Goal: Task Accomplishment & Management: Use online tool/utility

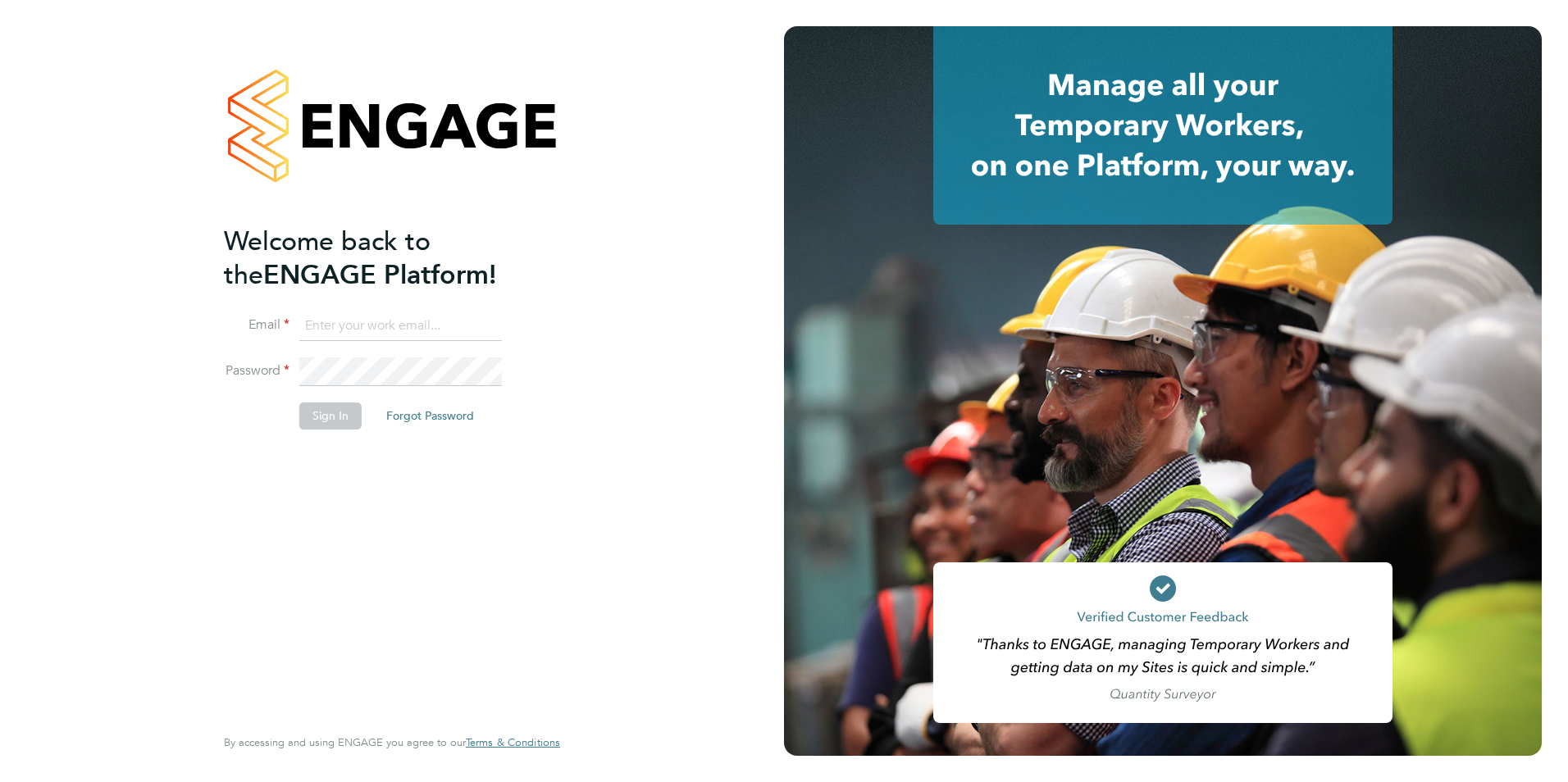
type input "[PERSON_NAME][EMAIL_ADDRESS][DOMAIN_NAME]"
click at [319, 451] on div "Welcome back to the ENGAGE Platform! Email [PERSON_NAME][EMAIL_ADDRESS][DOMAIN_…" at bounding box center [383, 473] width 320 height 497
click at [328, 417] on button "Sign In" at bounding box center [331, 415] width 63 height 26
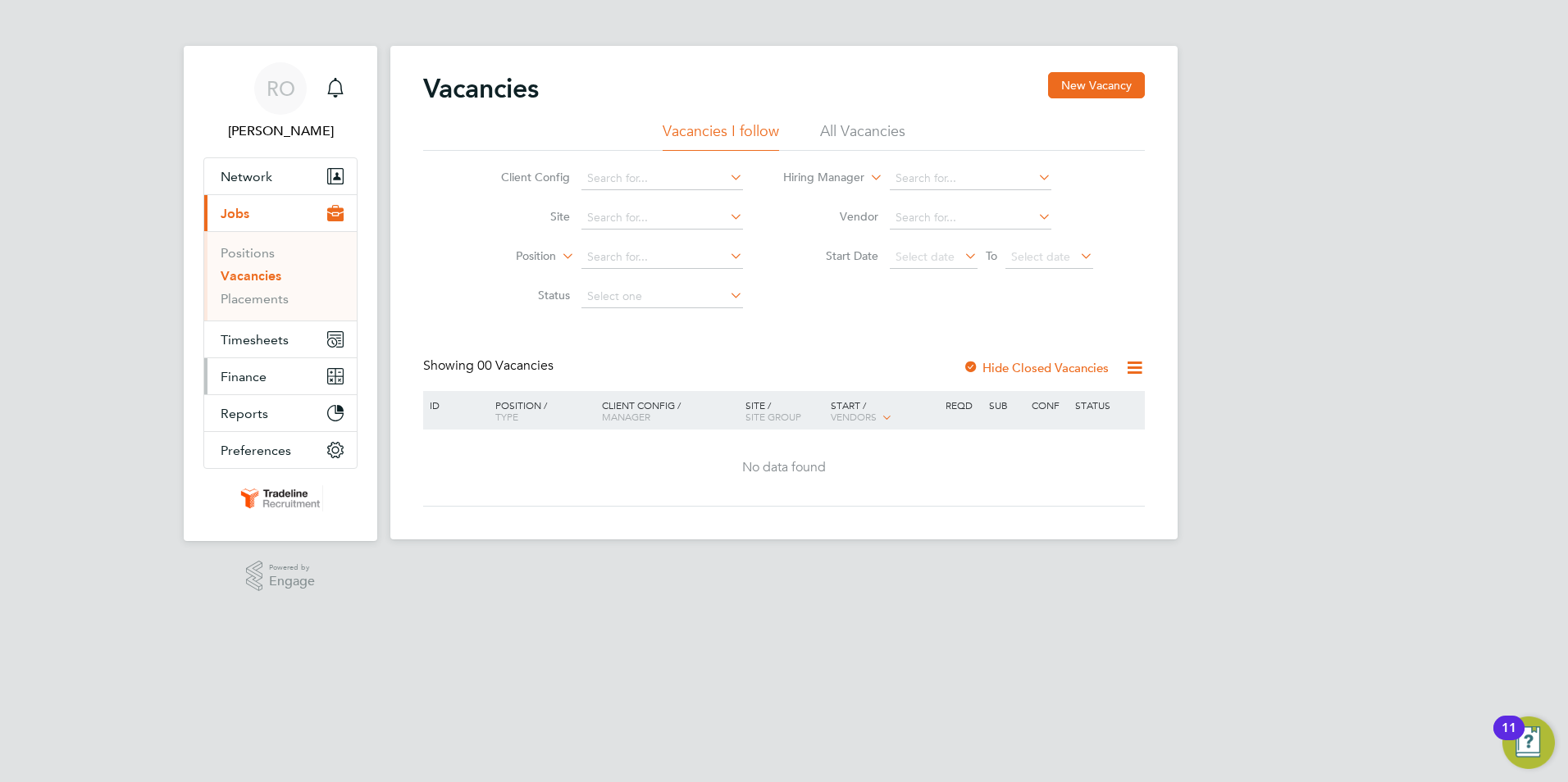
click at [270, 371] on button "Finance" at bounding box center [280, 375] width 152 height 36
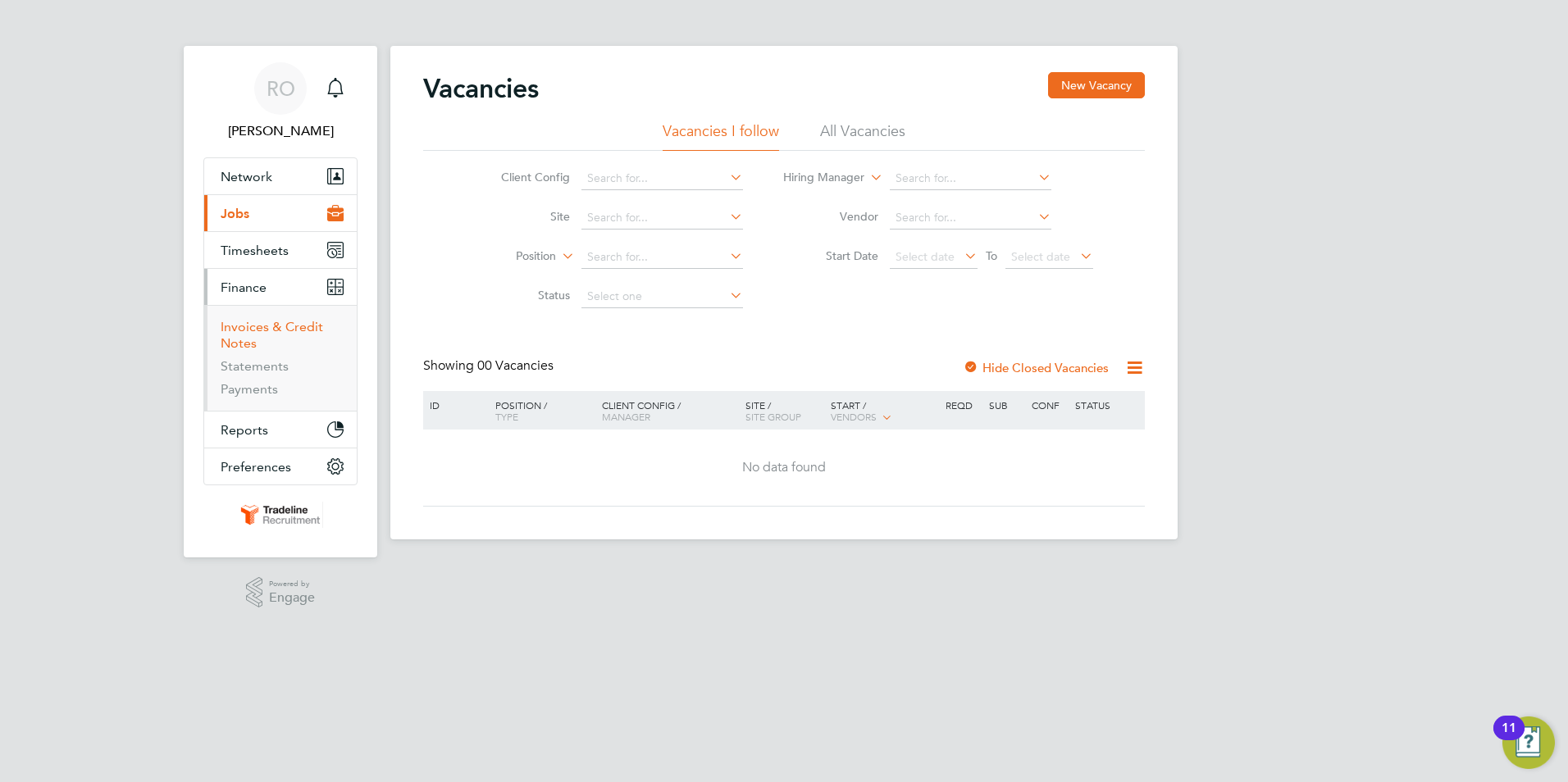
click at [289, 333] on link "Invoices & Credit Notes" at bounding box center [272, 334] width 103 height 32
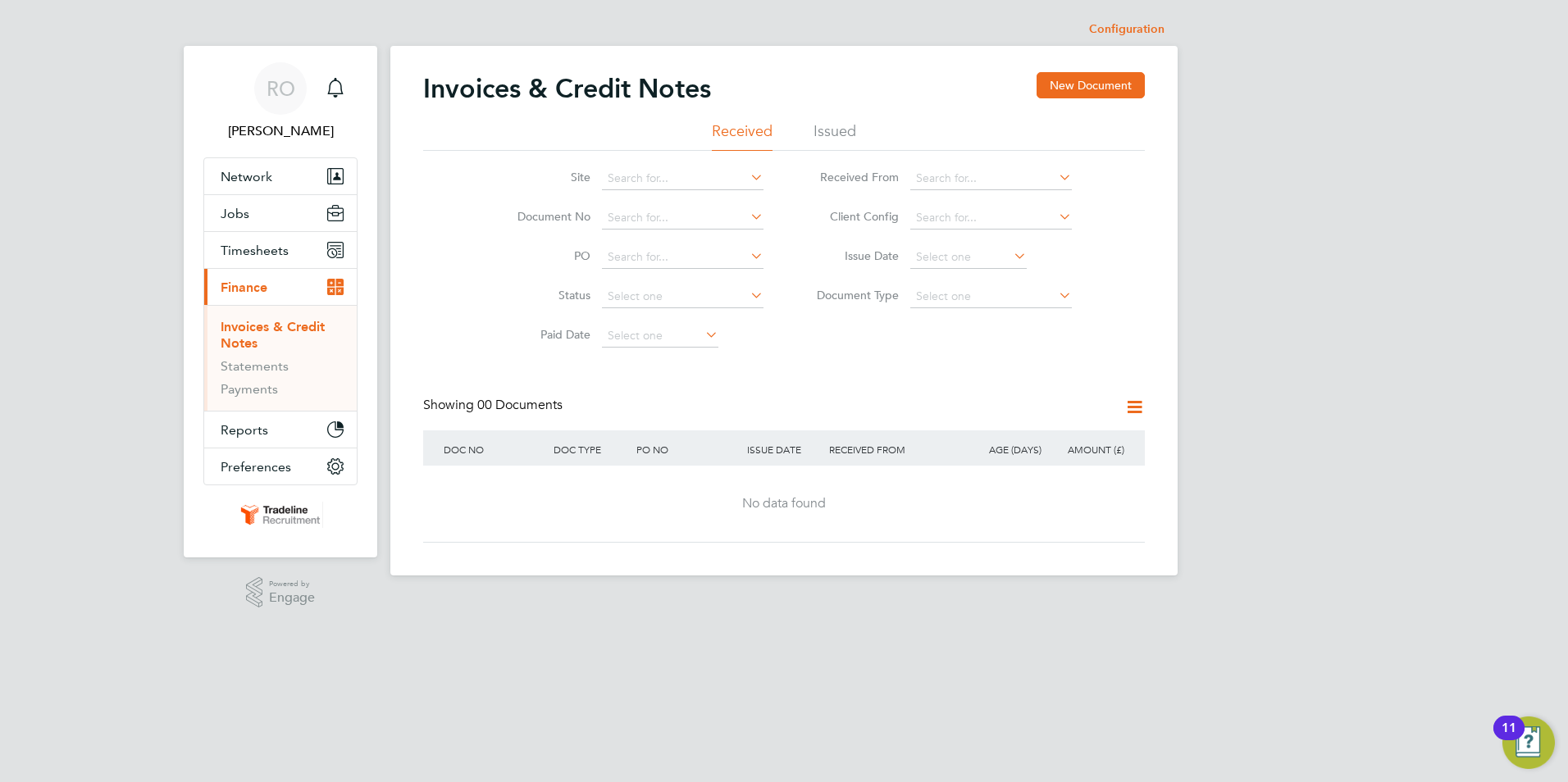
click at [841, 131] on li "Issued" at bounding box center [835, 136] width 43 height 30
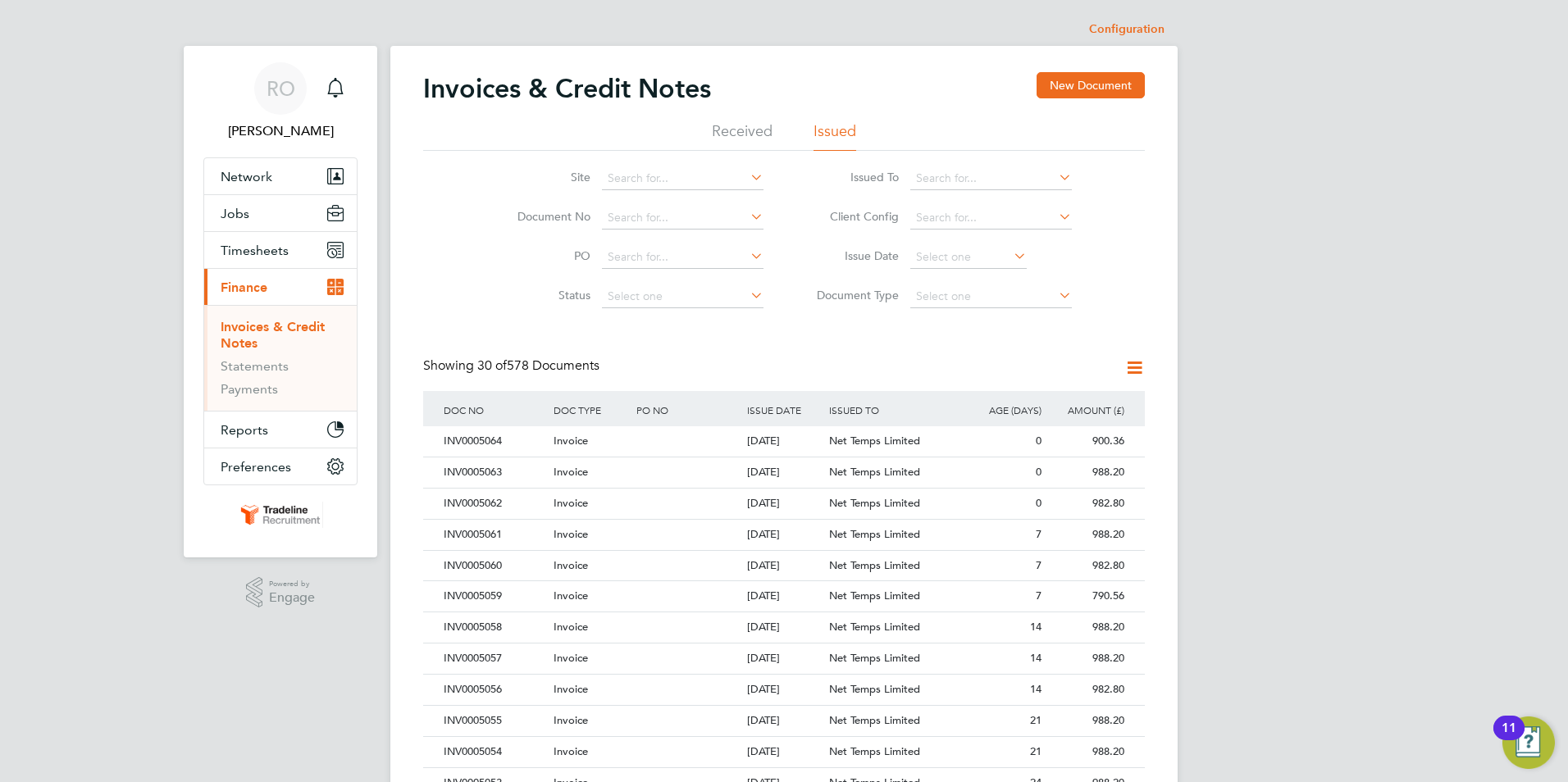
click at [1010, 259] on icon at bounding box center [1010, 256] width 0 height 23
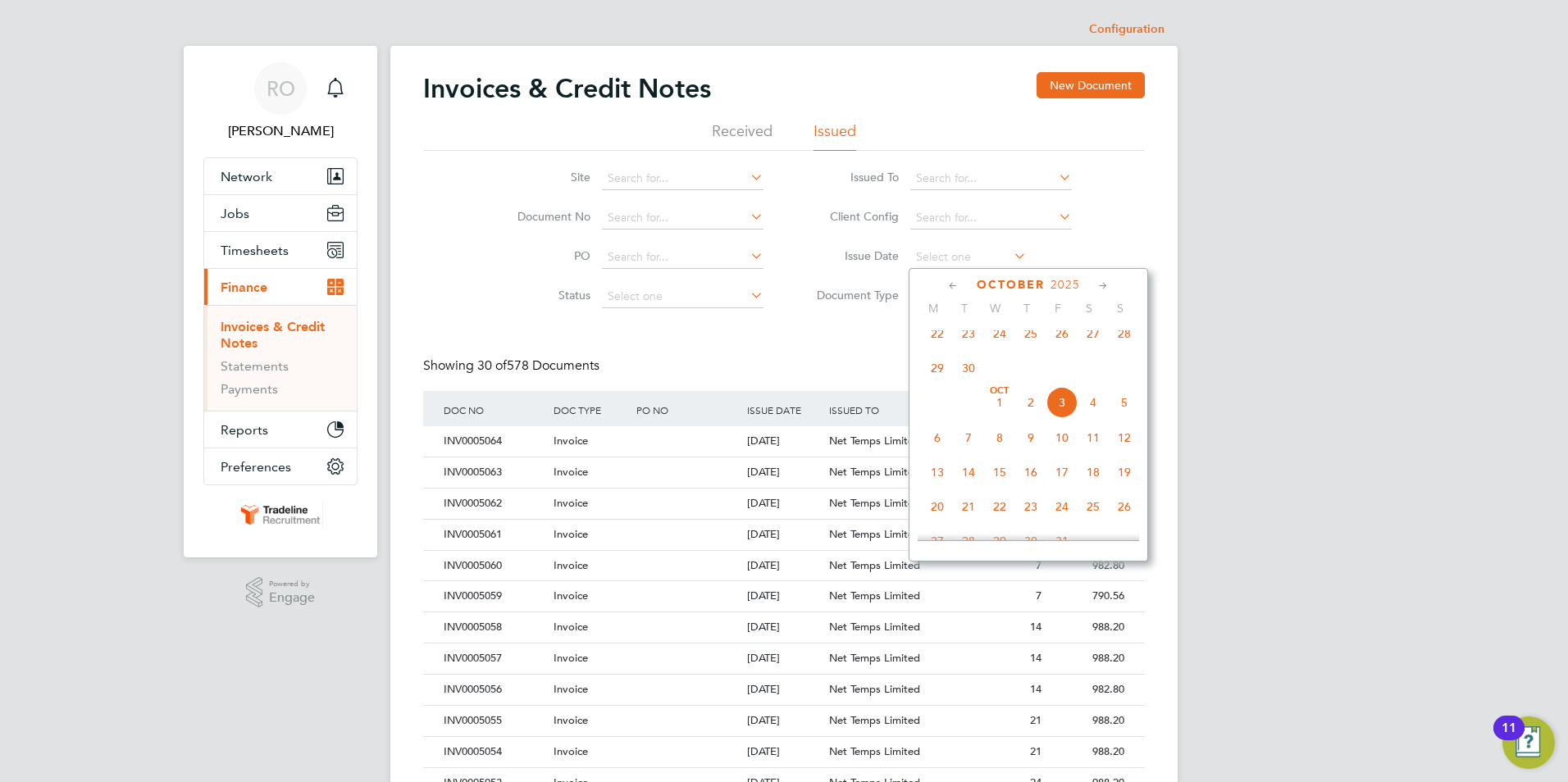
click at [1000, 415] on span "Oct 1" at bounding box center [1000, 402] width 31 height 31
type input "01 Oct 2025"
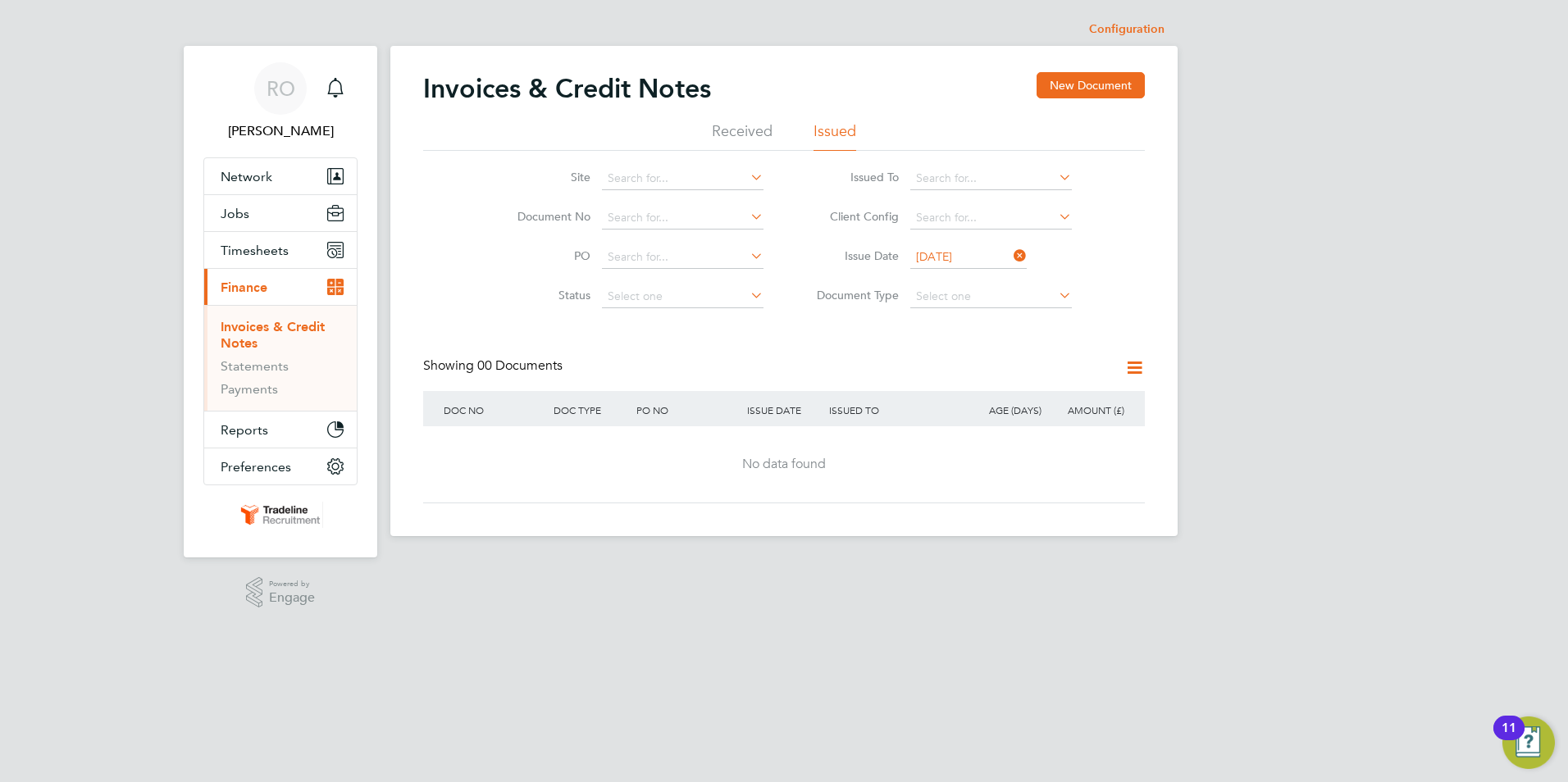
click at [1010, 257] on icon at bounding box center [1010, 256] width 0 height 23
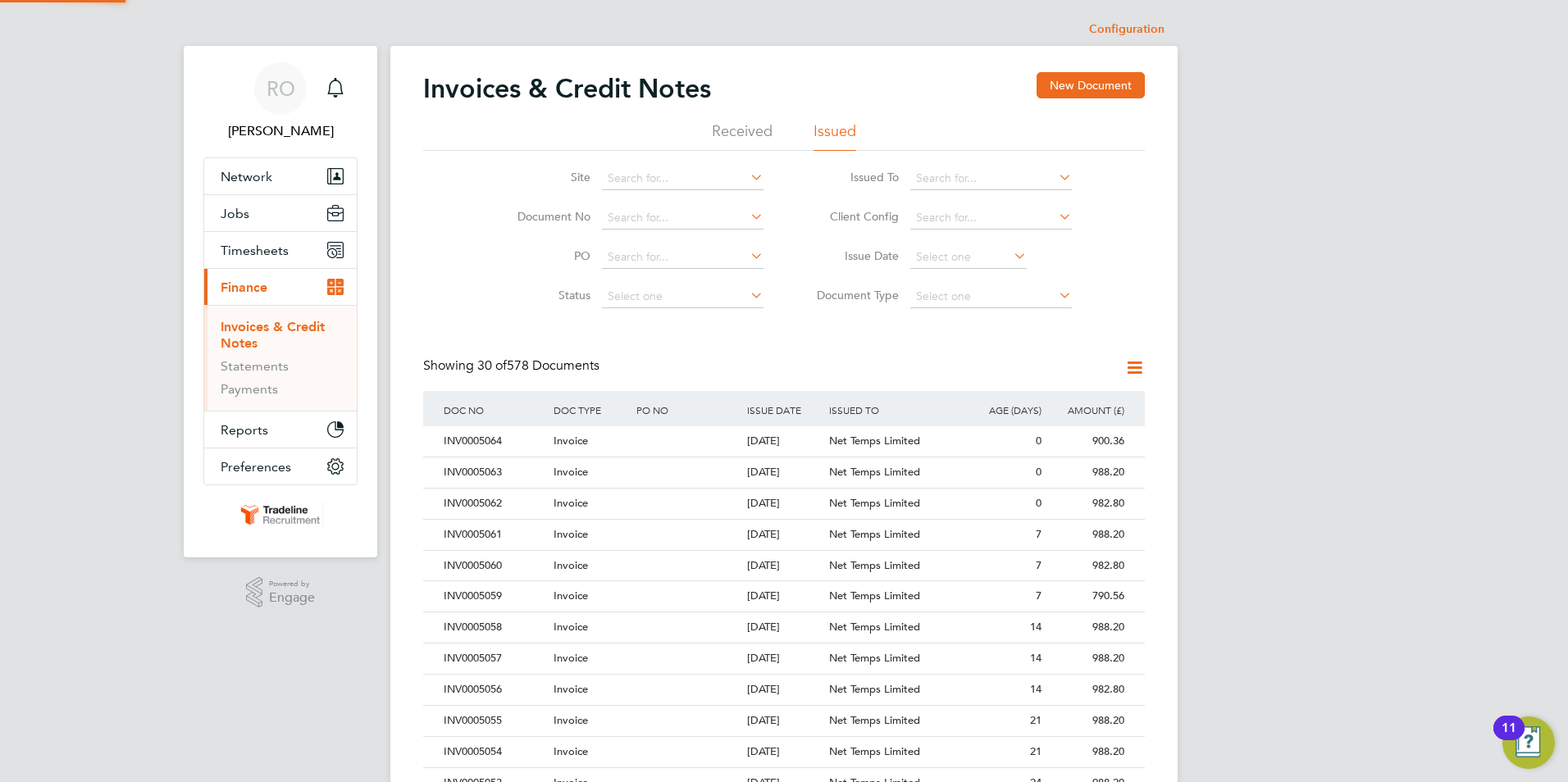
click at [1010, 257] on icon at bounding box center [1010, 256] width 0 height 23
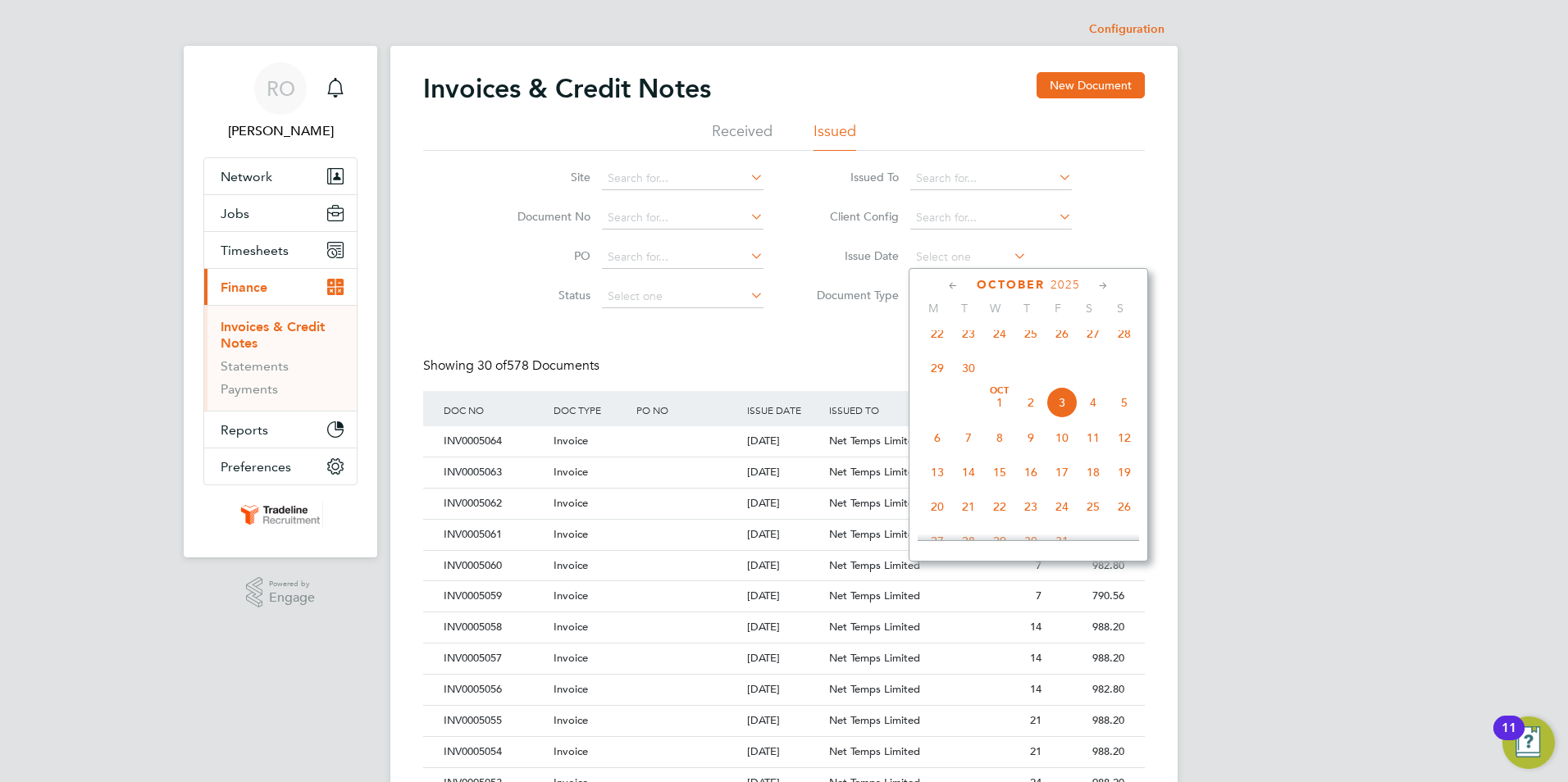
click at [1035, 415] on span "2" at bounding box center [1031, 402] width 31 height 31
type input "02 Oct 2025"
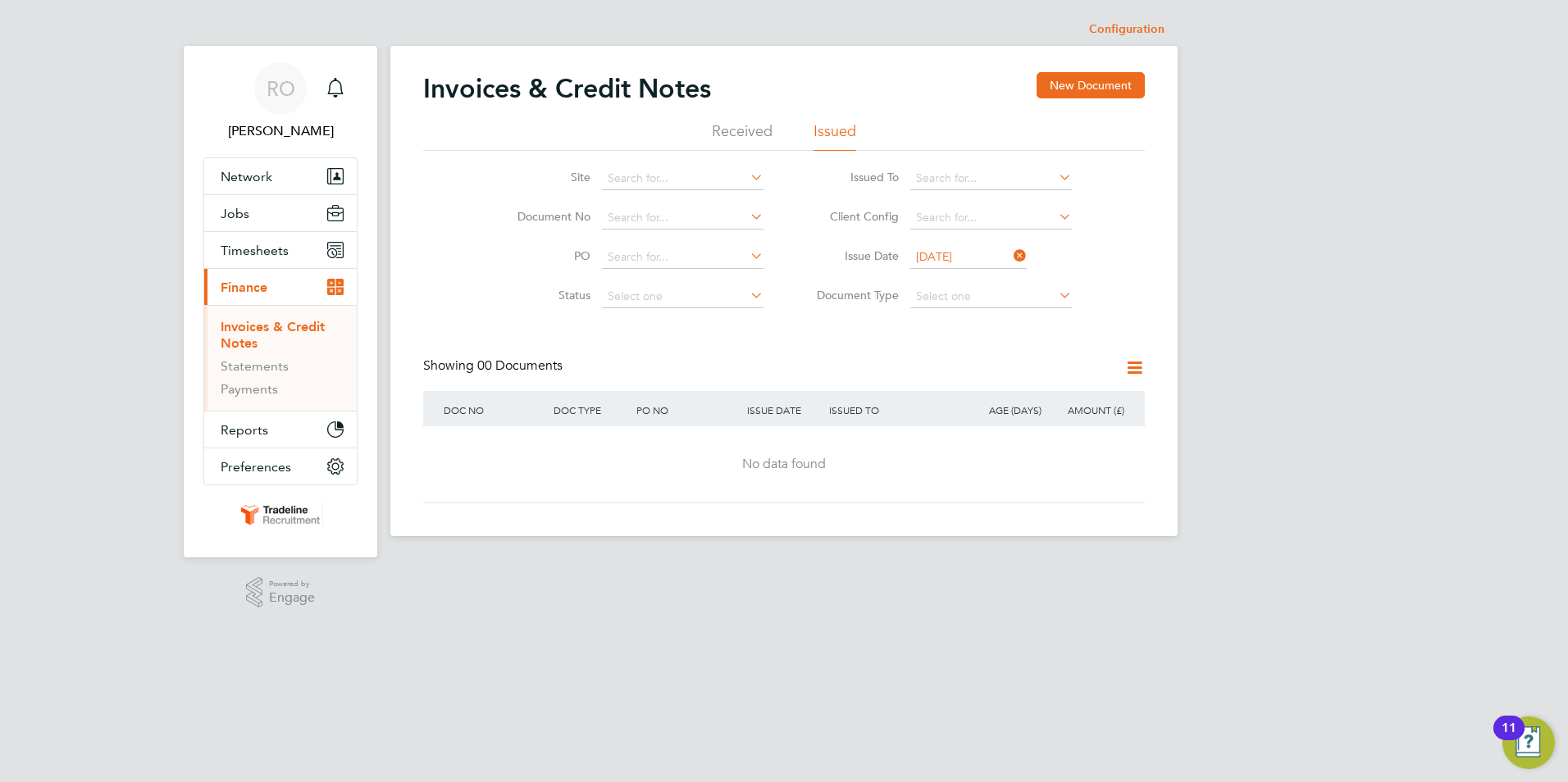
click at [1010, 256] on icon at bounding box center [1010, 256] width 0 height 23
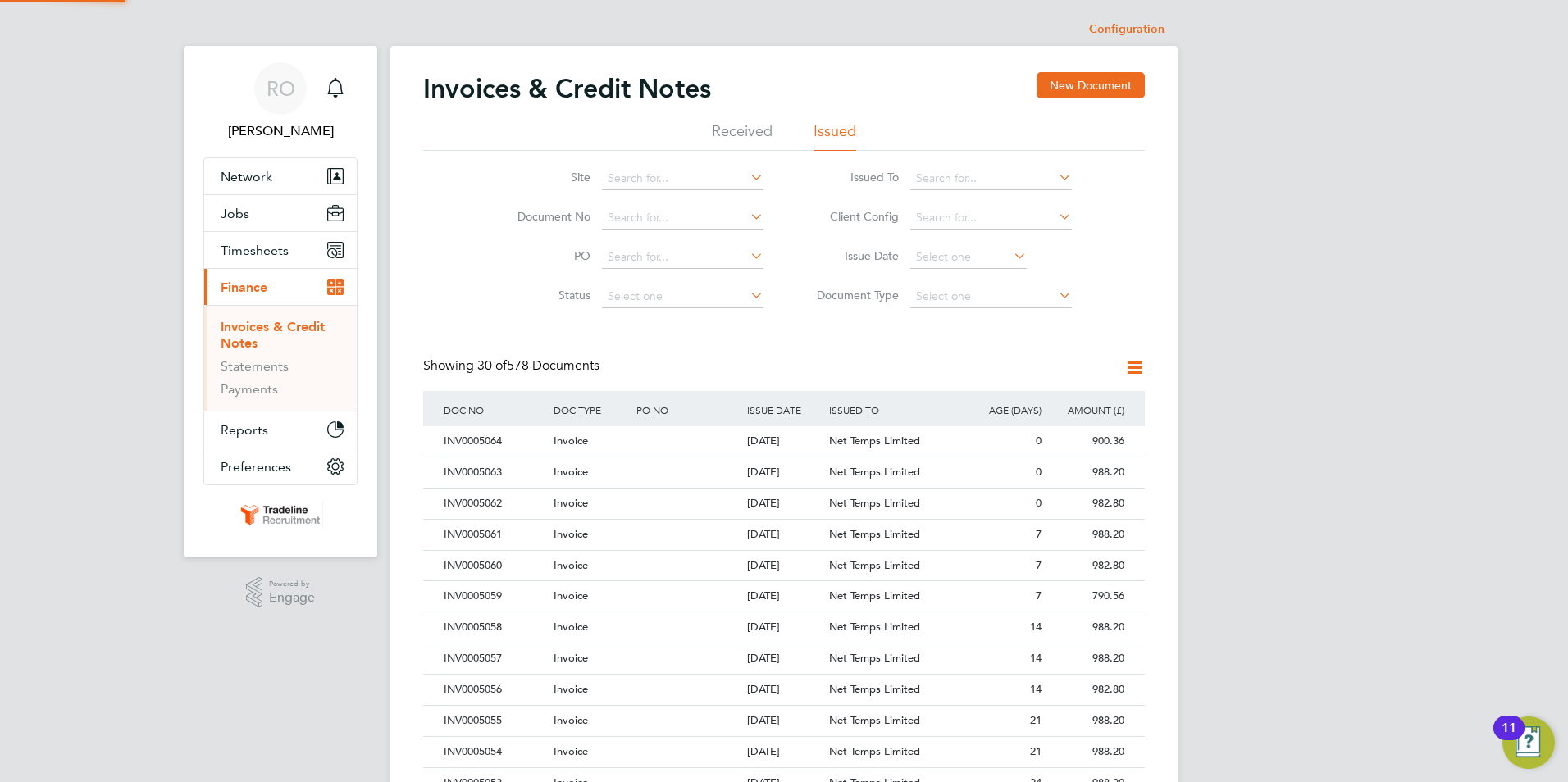
click at [1010, 256] on icon at bounding box center [1010, 256] width 0 height 23
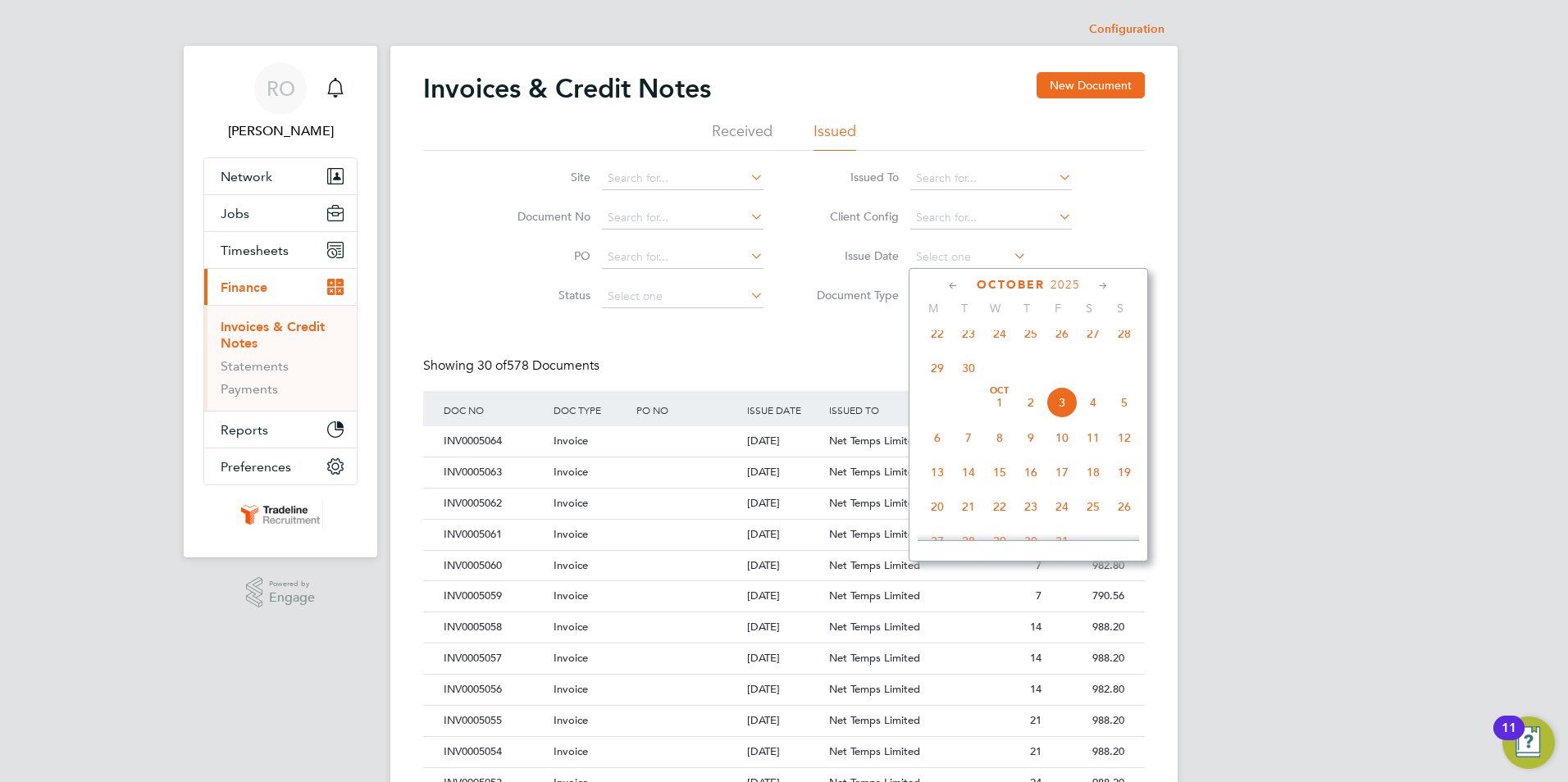
click at [1068, 414] on span "3" at bounding box center [1062, 402] width 31 height 31
type input "03 Oct 2025"
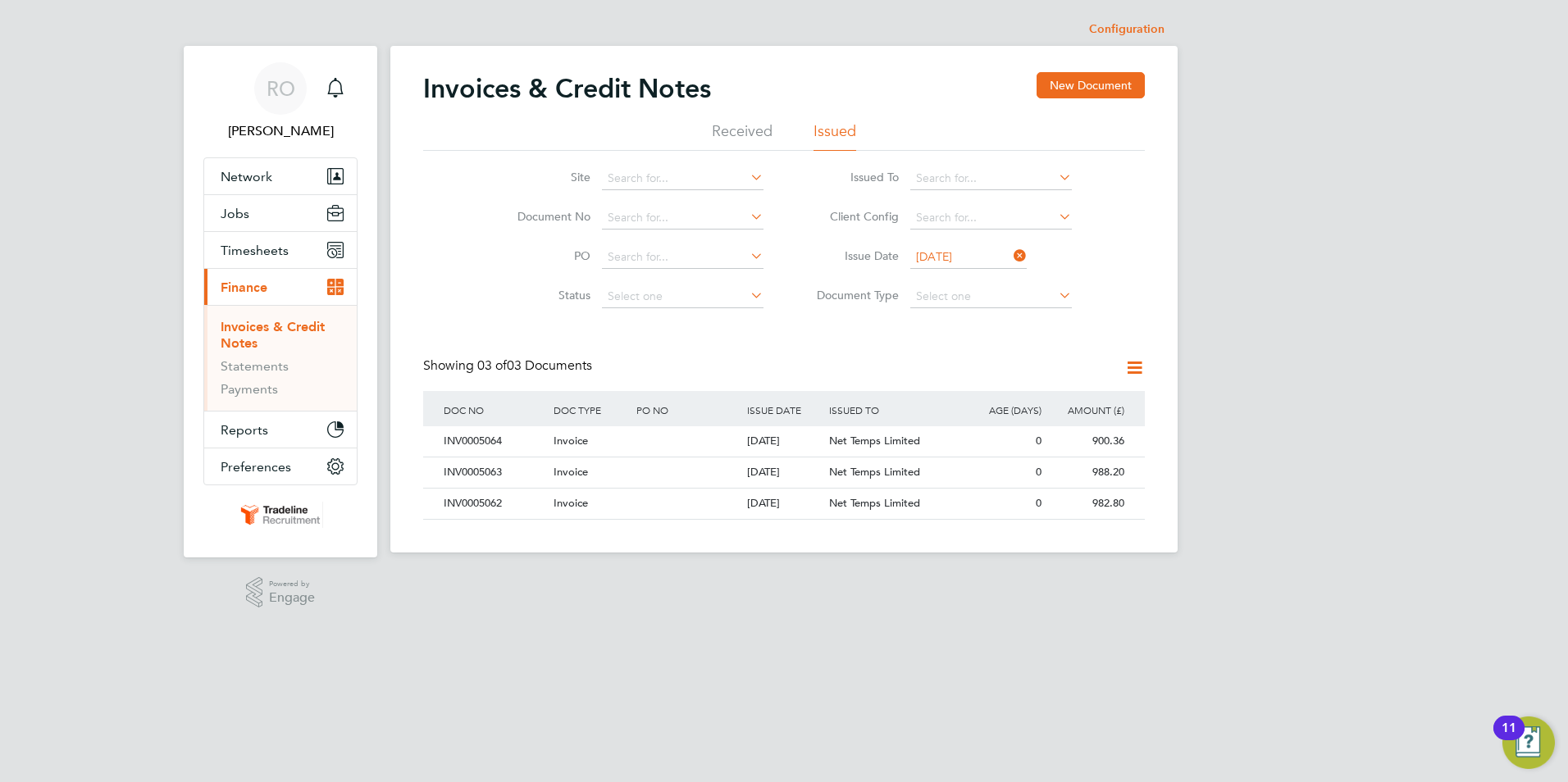
click at [1010, 254] on icon at bounding box center [1010, 256] width 0 height 23
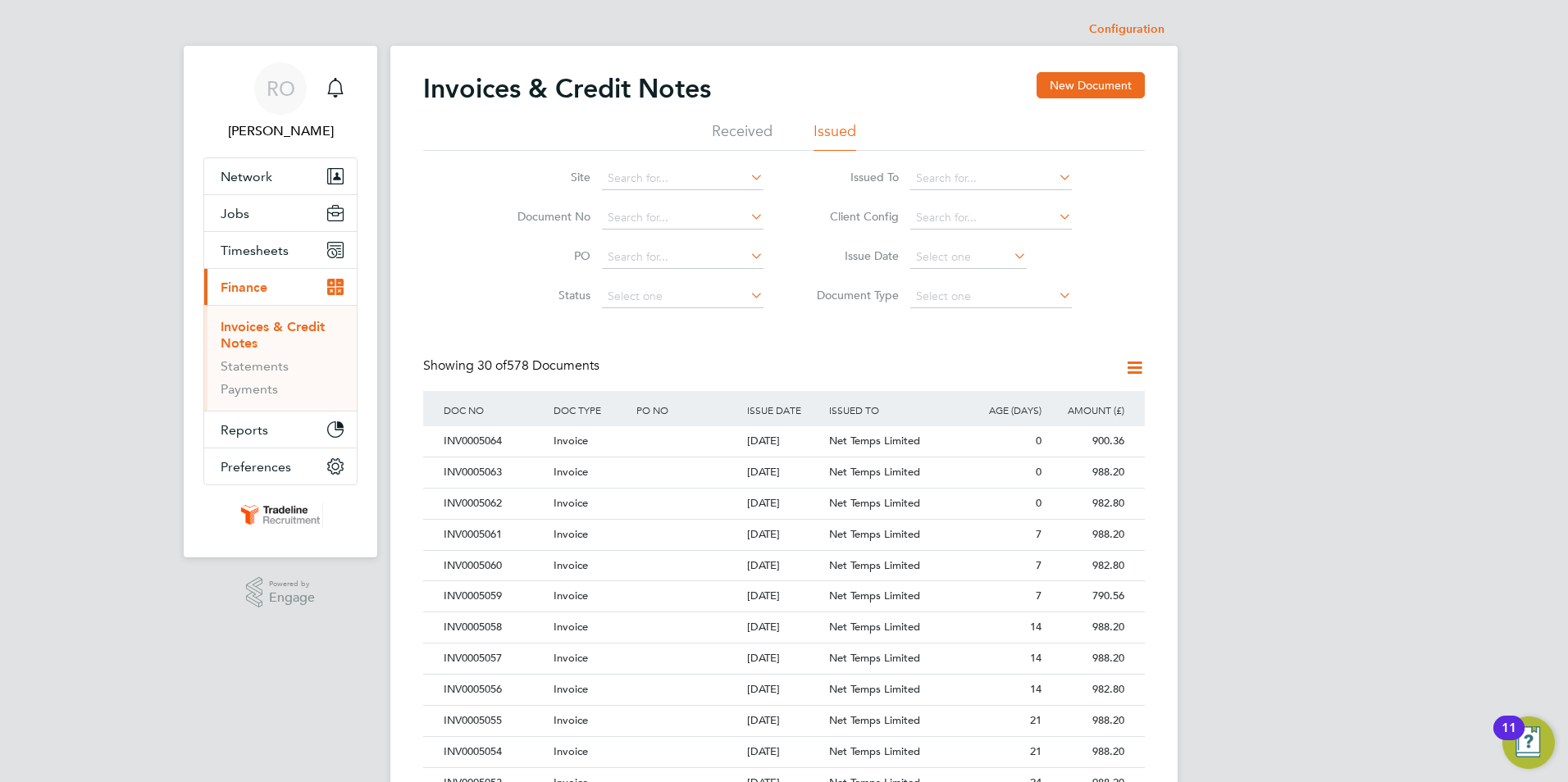
click at [1010, 256] on icon at bounding box center [1010, 256] width 0 height 23
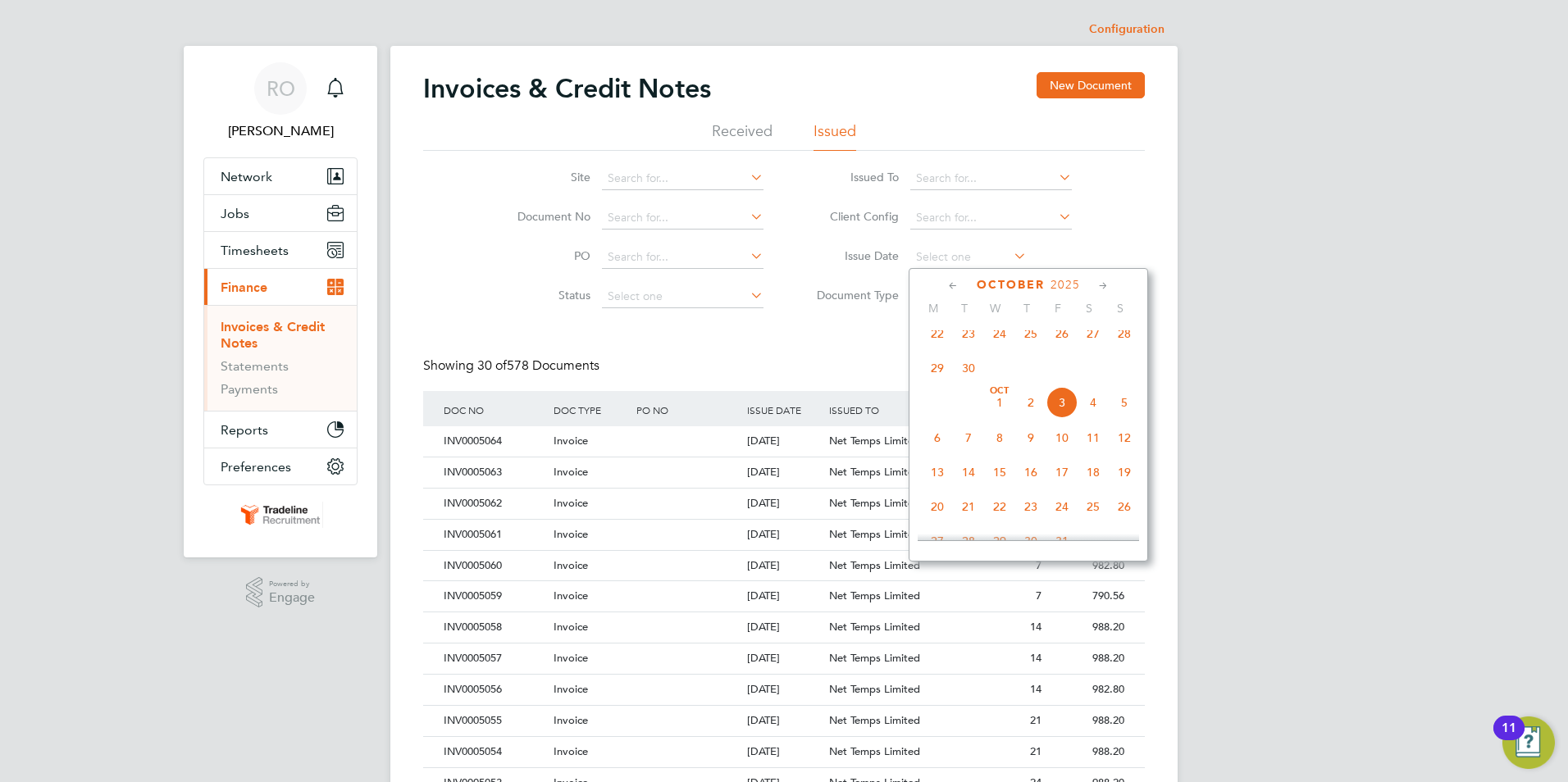
click at [1092, 414] on span "4" at bounding box center [1093, 402] width 31 height 31
type input "04 Oct 2025"
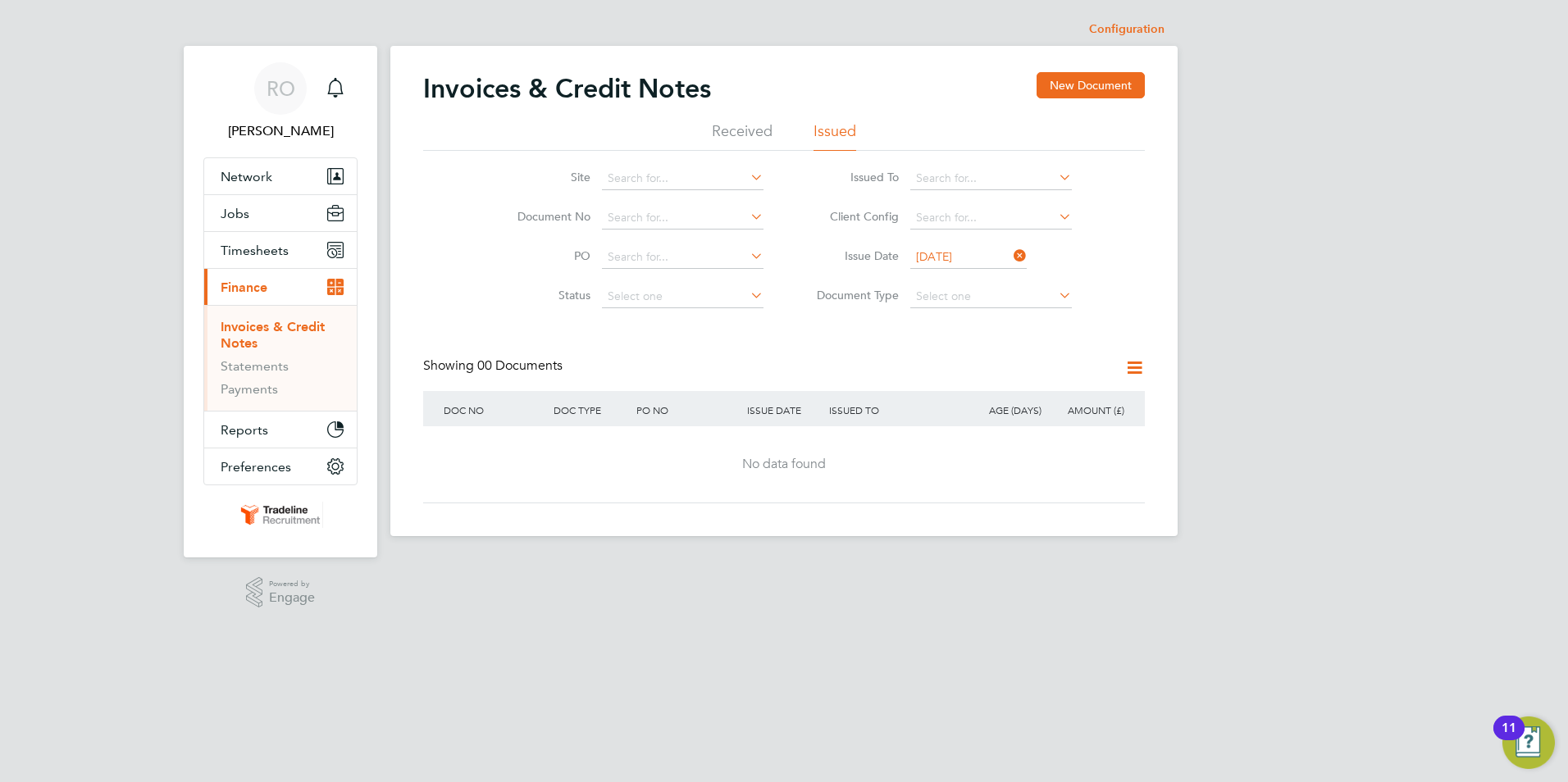
click at [1010, 257] on icon at bounding box center [1010, 256] width 0 height 23
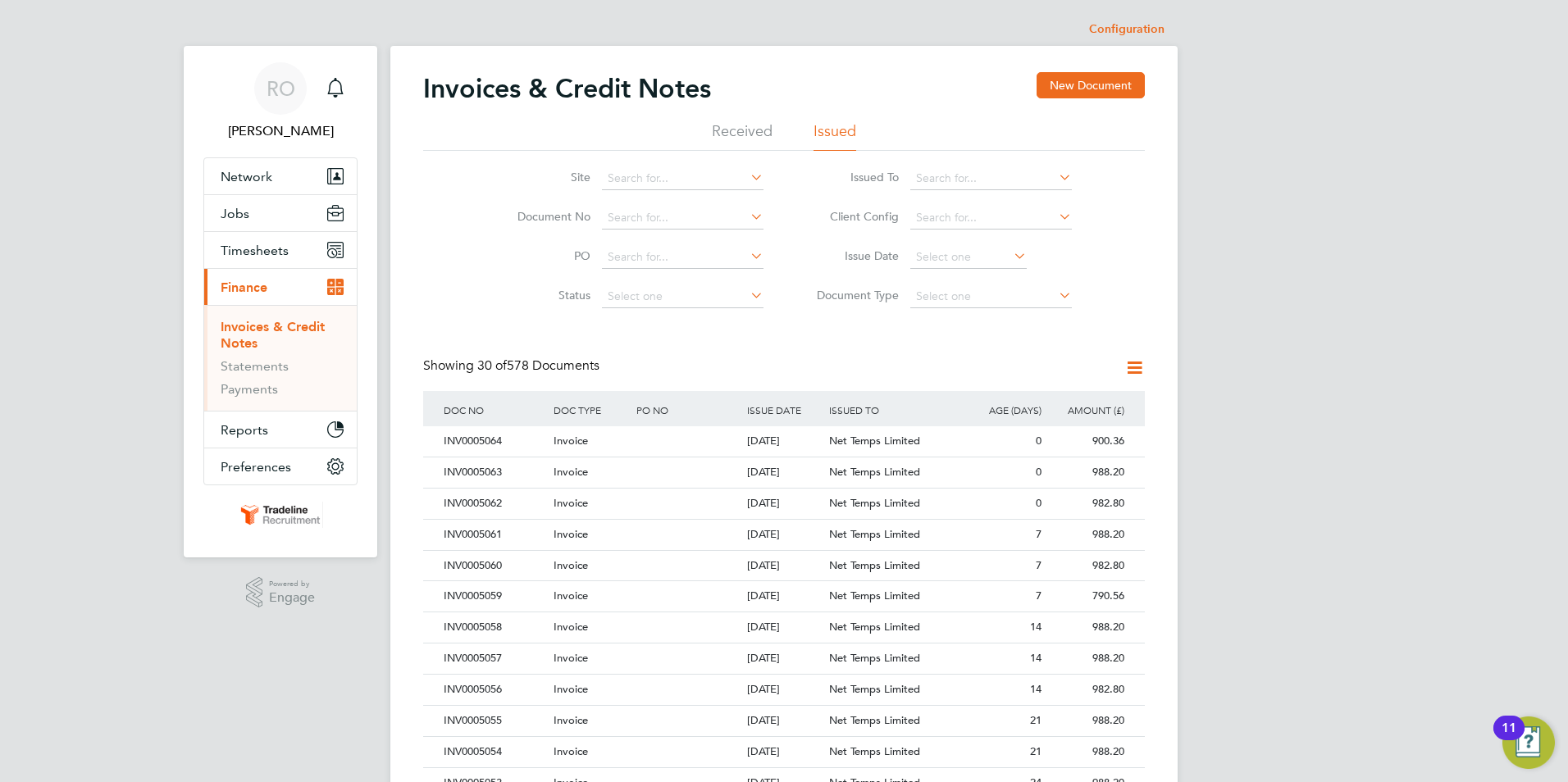
click at [1010, 257] on icon at bounding box center [1010, 256] width 0 height 23
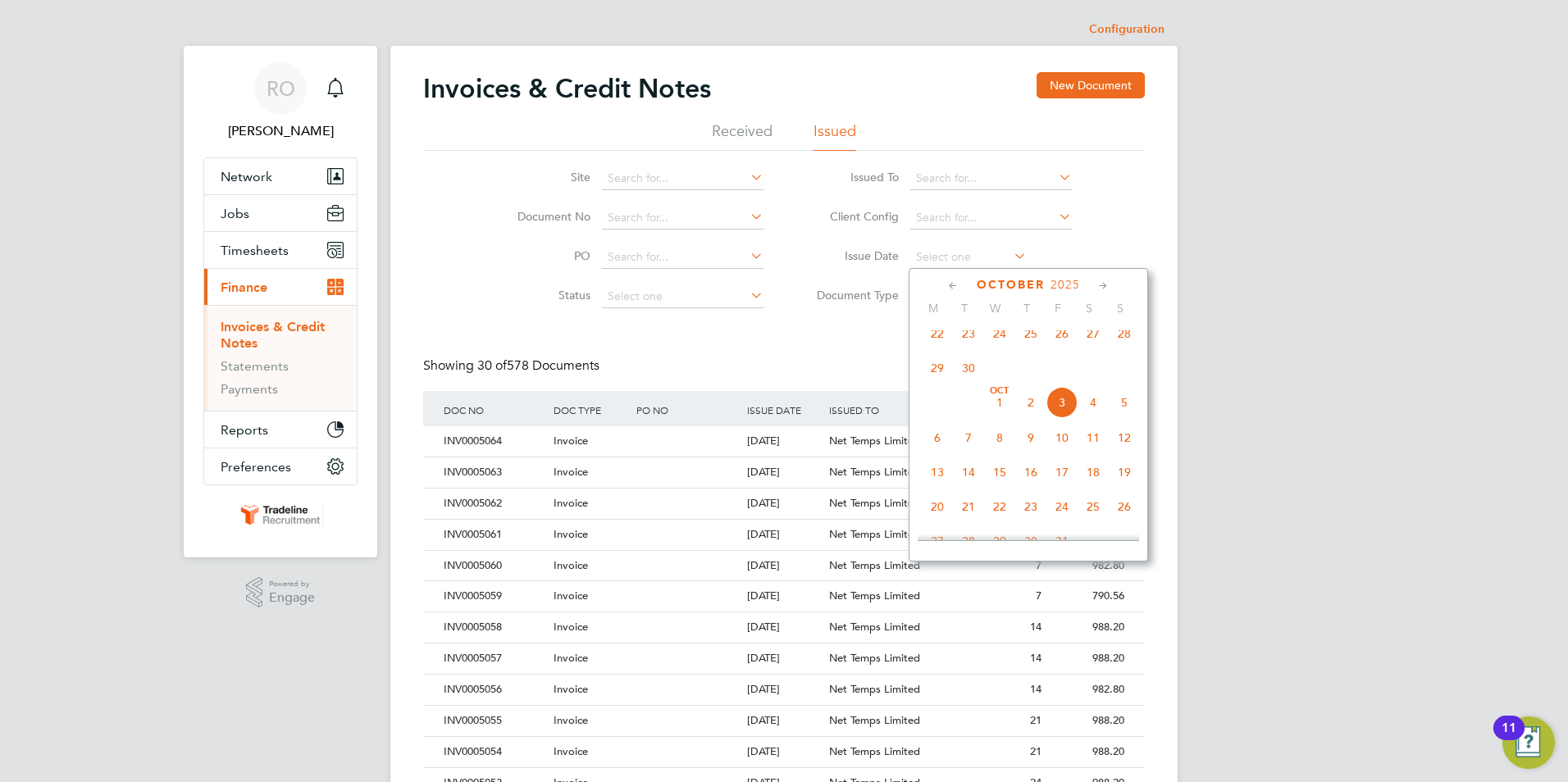
click at [938, 454] on span "6" at bounding box center [937, 438] width 31 height 31
type input "06 Oct 2025"
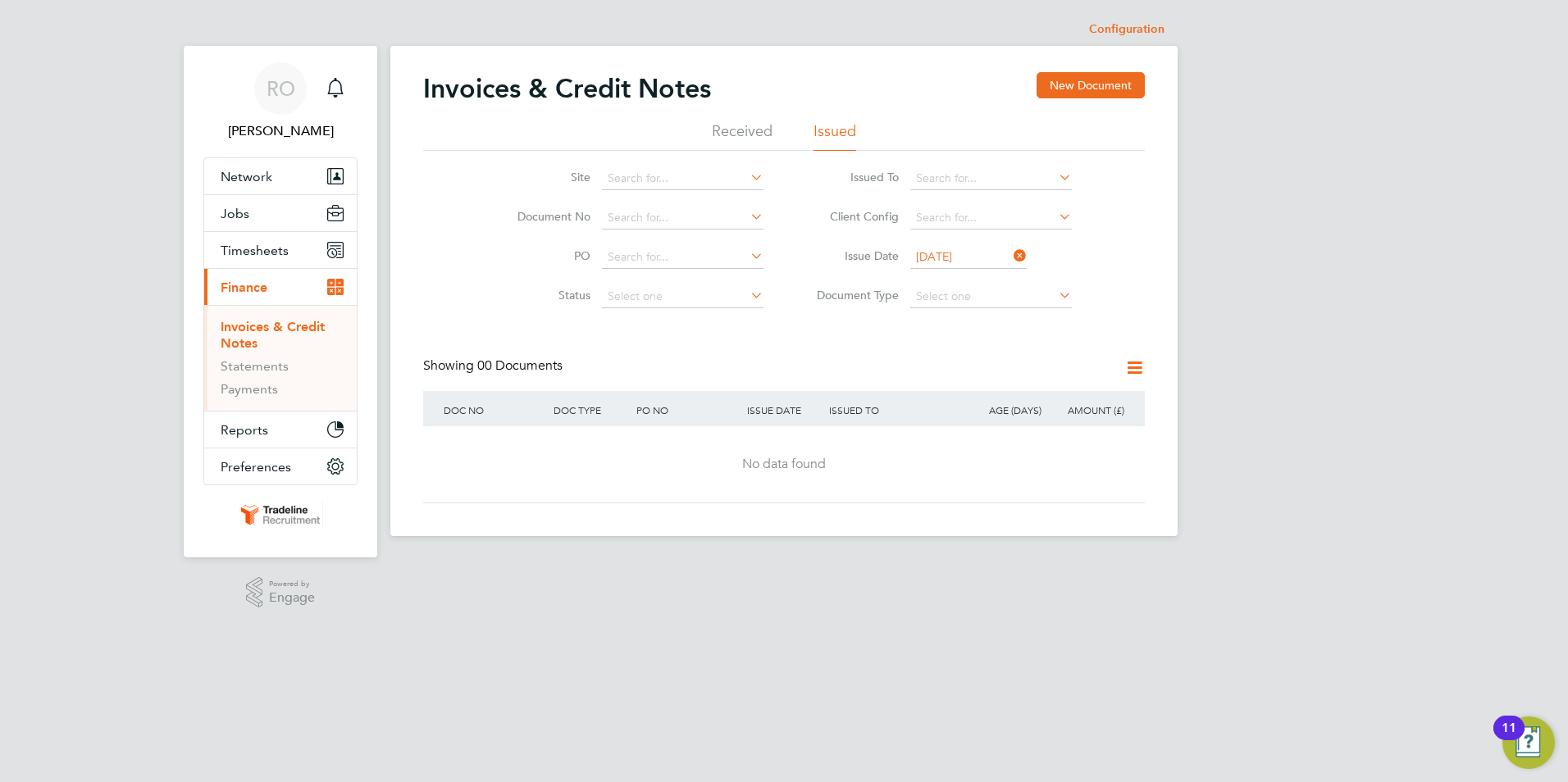
click at [1090, 229] on li "Client Config" at bounding box center [938, 218] width 308 height 39
